Goal: Task Accomplishment & Management: Use online tool/utility

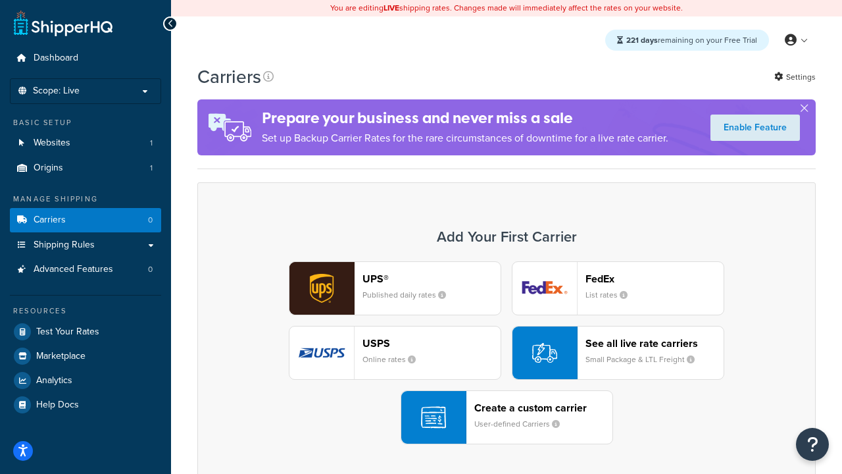
click at [507, 353] on div "UPS® Published daily rates FedEx List rates USPS Online rates See all live rate…" at bounding box center [506, 352] width 591 height 183
click at [655, 278] on header "FedEx" at bounding box center [655, 278] width 138 height 12
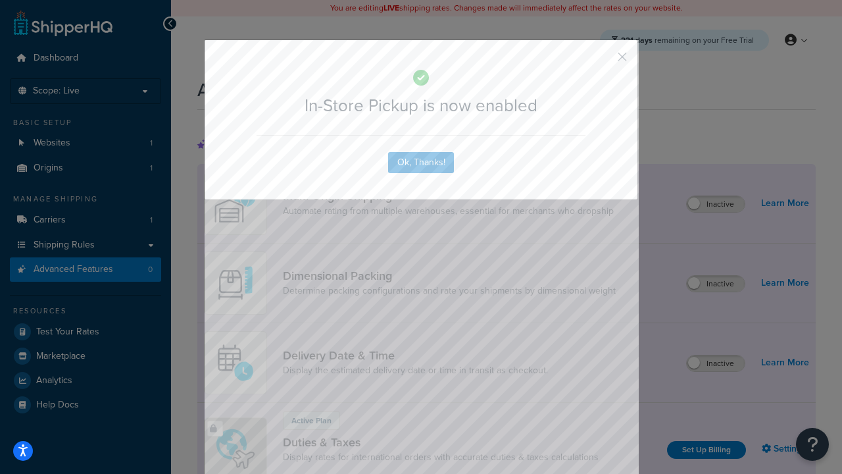
scroll to position [426, 0]
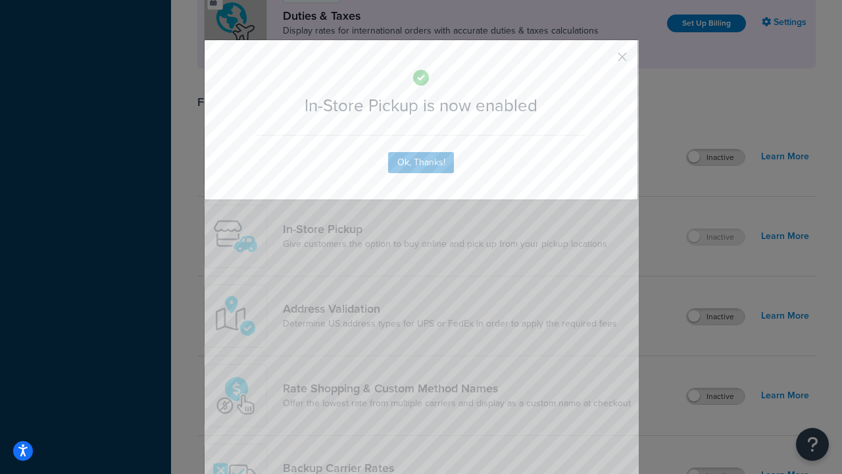
click at [603, 61] on button "button" at bounding box center [602, 61] width 3 height 3
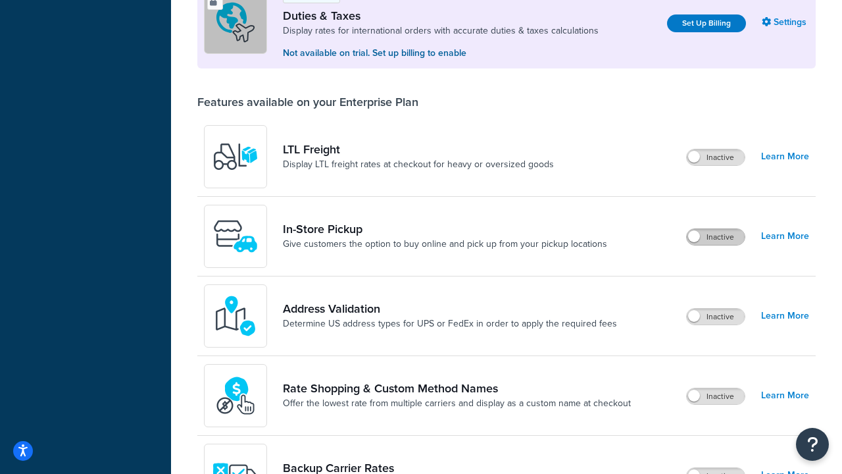
scroll to position [401, 0]
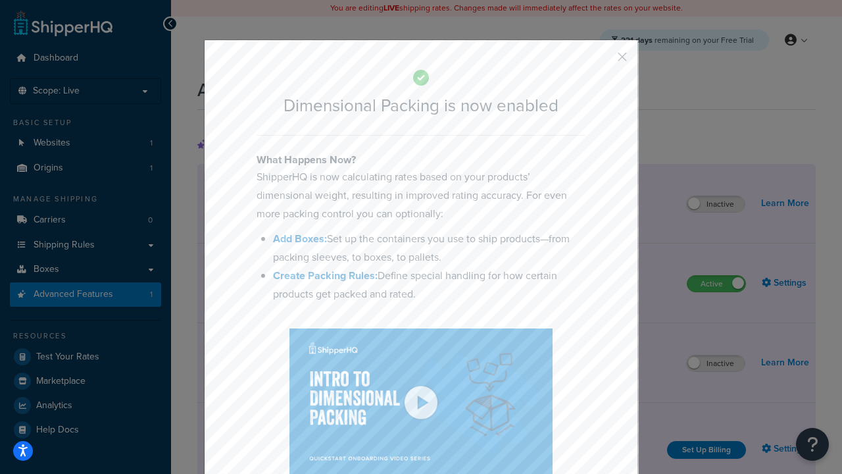
click at [603, 61] on button "button" at bounding box center [602, 61] width 3 height 3
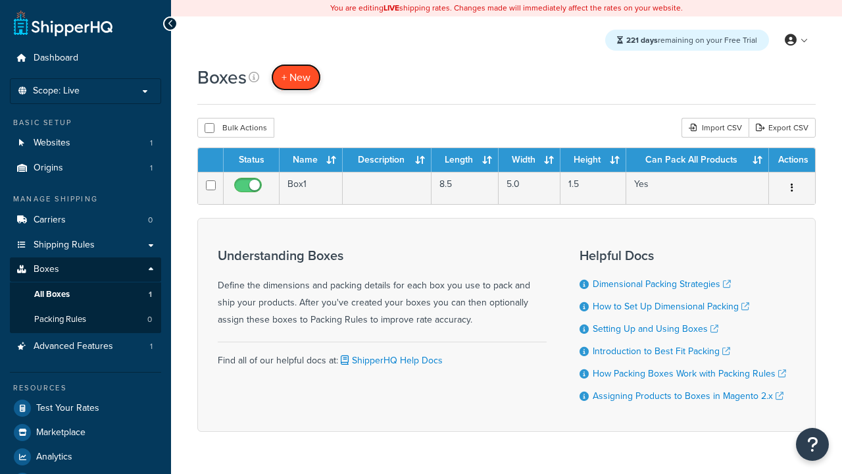
click at [296, 77] on span "+ New" at bounding box center [296, 77] width 29 height 15
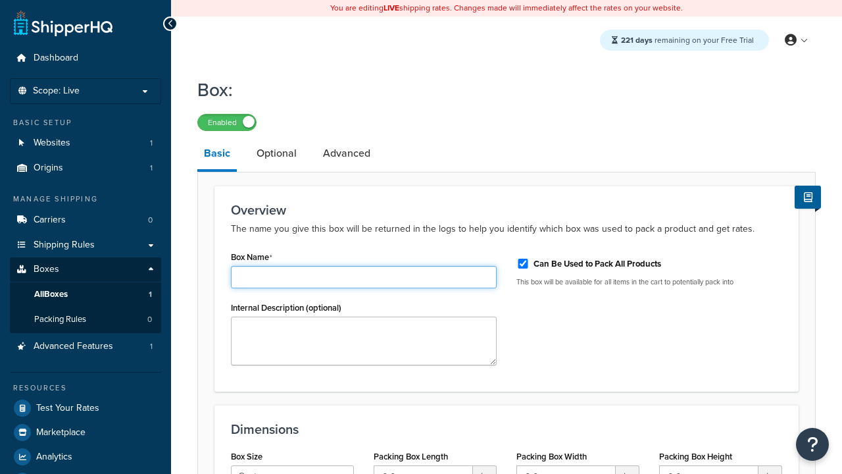
type input "Box1"
select select "usps_small"
type input "8.5"
type input "5"
type input "1.5"
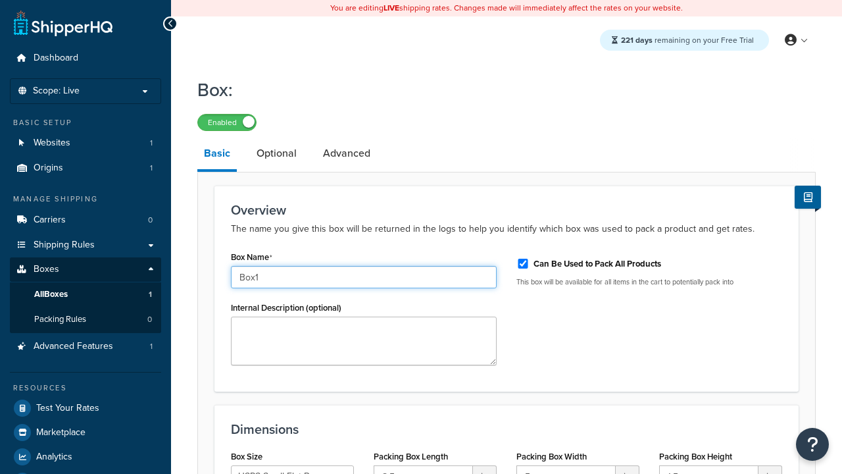
type input "Box1"
